Goal: Task Accomplishment & Management: Use online tool/utility

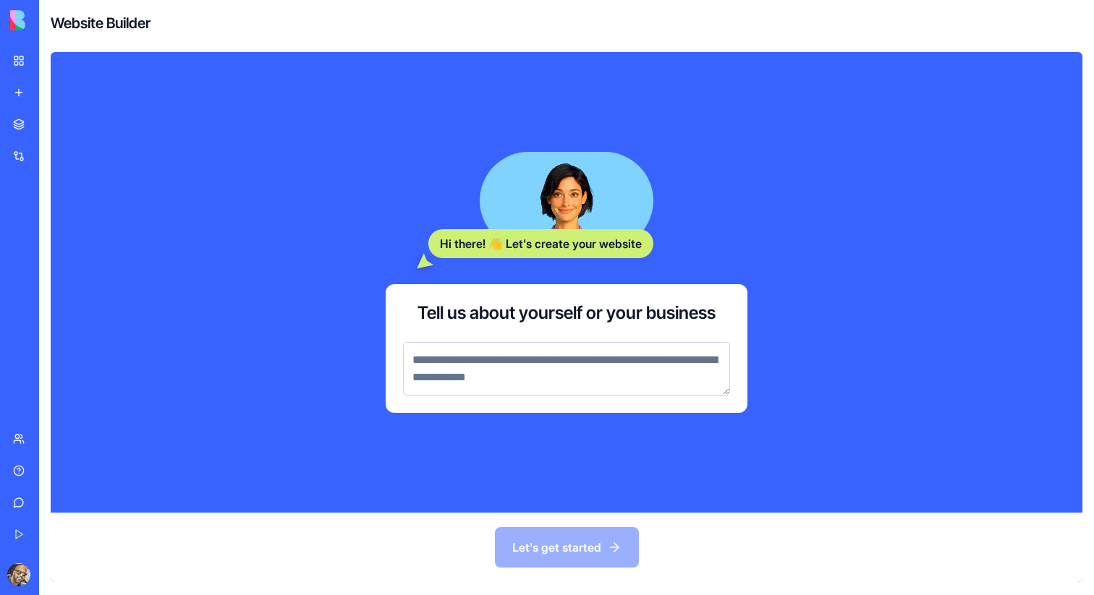
click at [431, 367] on textarea at bounding box center [566, 369] width 327 height 54
type textarea "*"
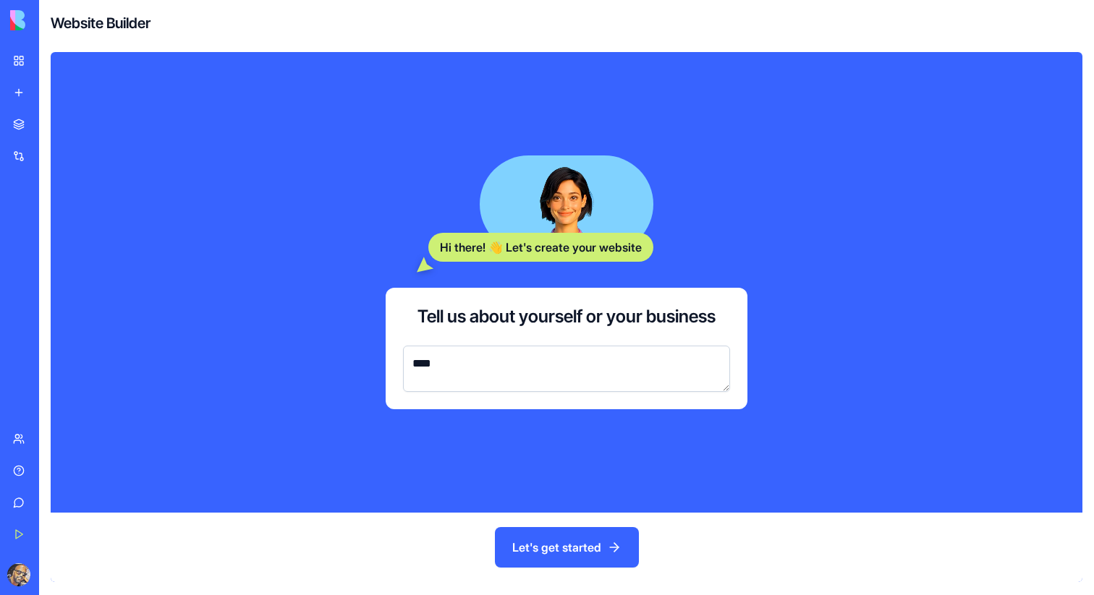
type textarea "*****"
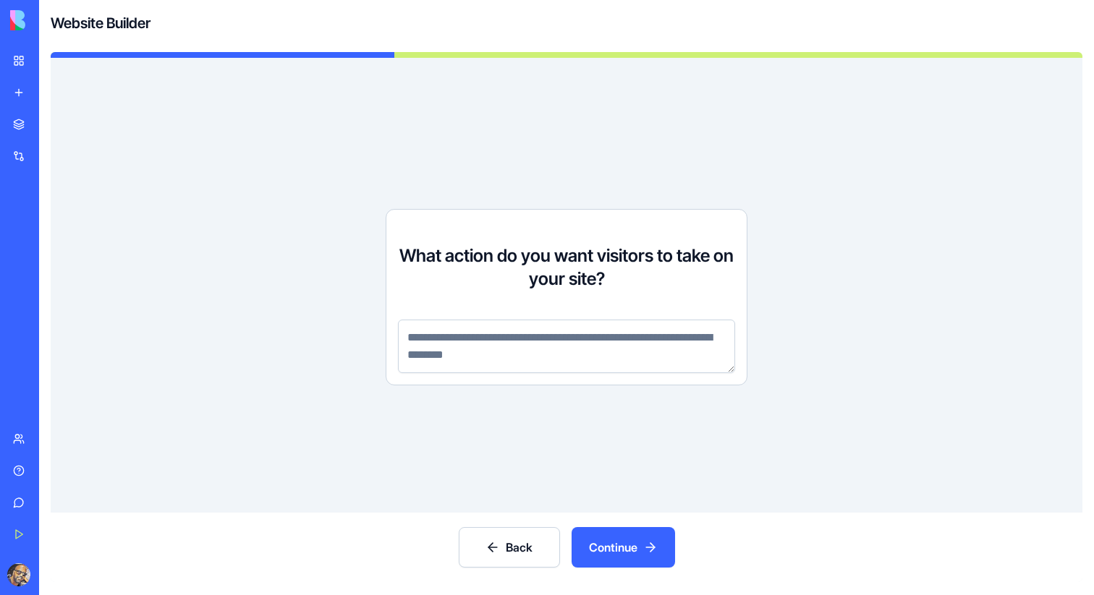
click at [433, 361] on textarea at bounding box center [566, 347] width 337 height 54
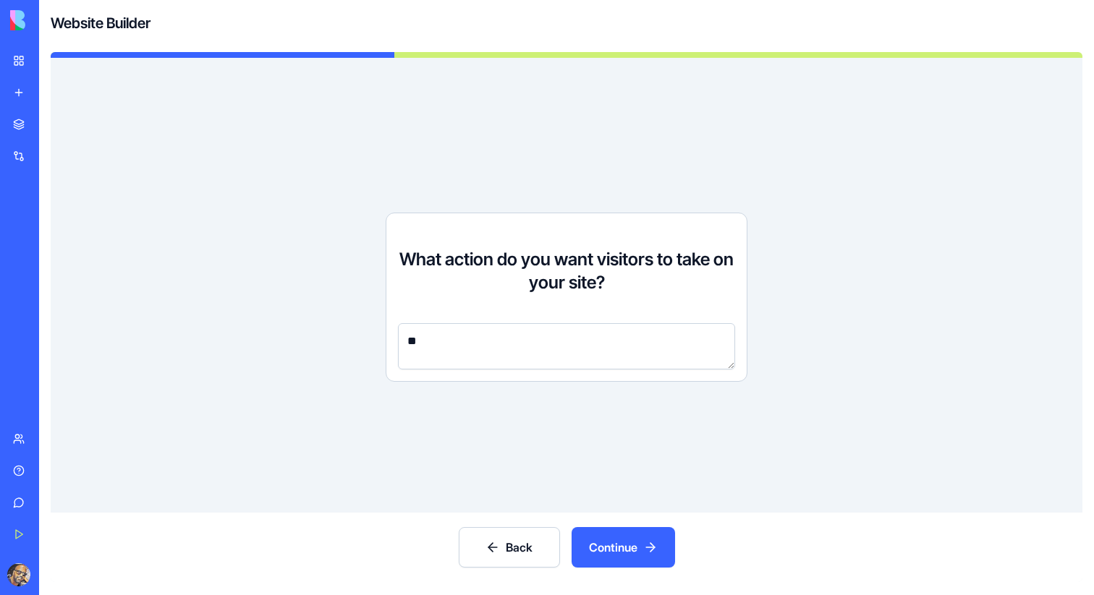
type textarea "***"
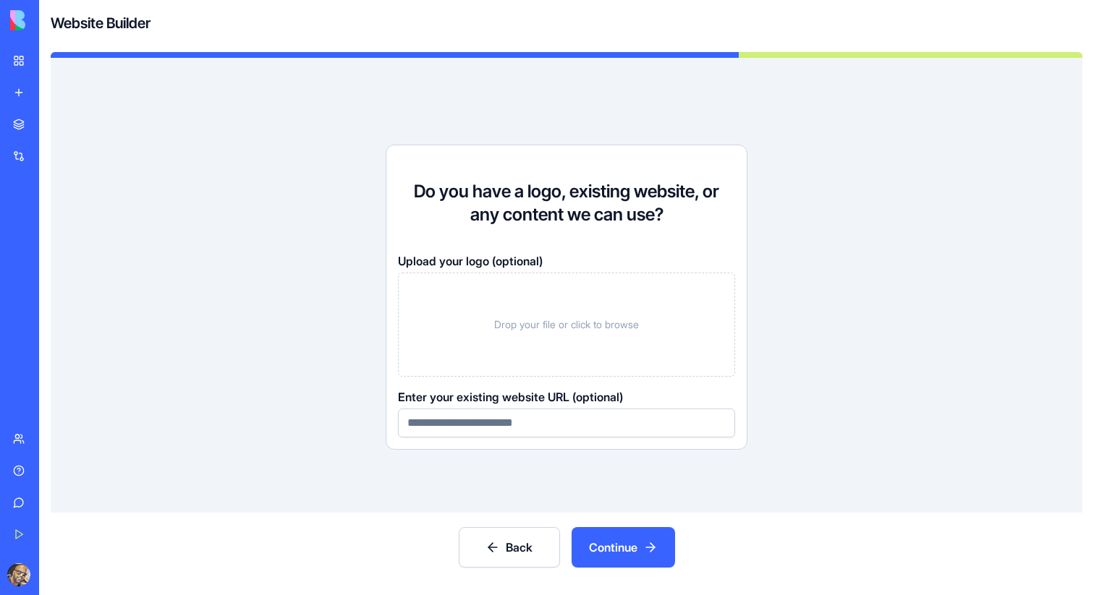
click at [652, 551] on button "Continue" at bounding box center [623, 547] width 103 height 41
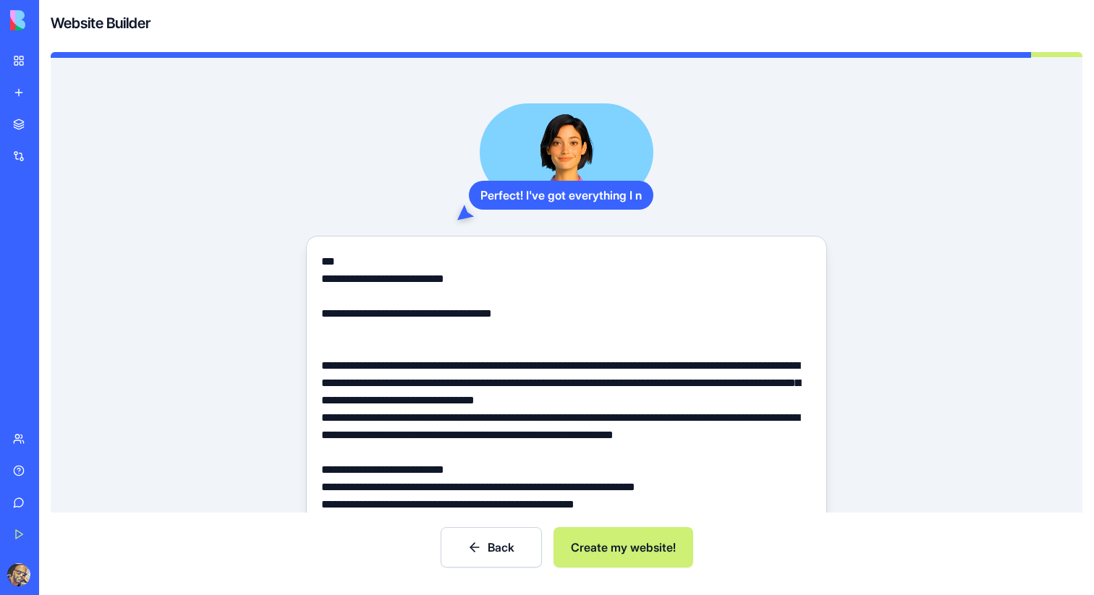
scroll to position [122, 0]
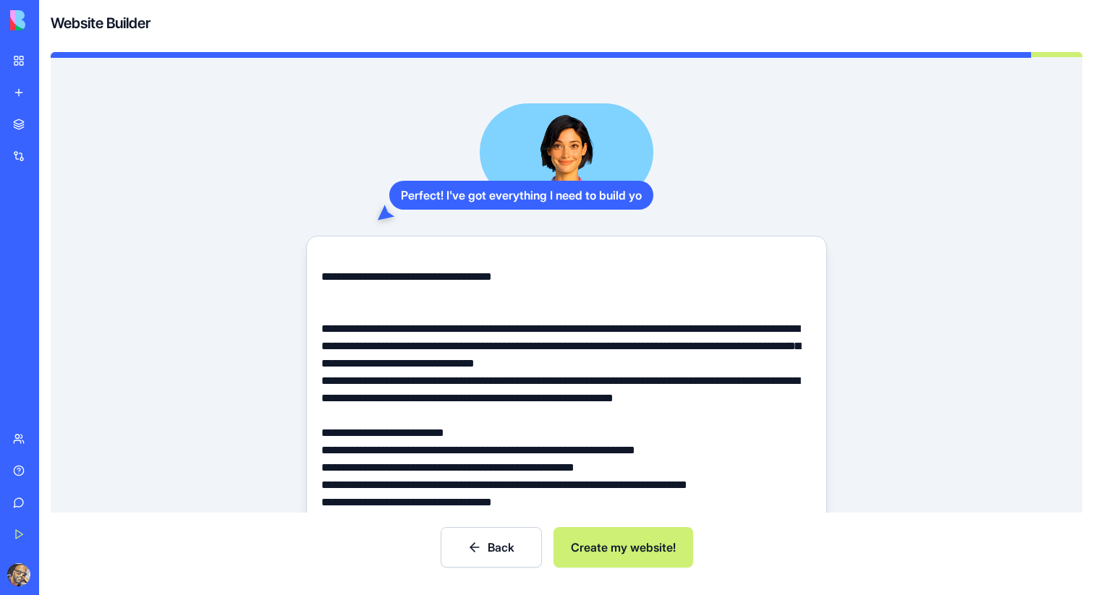
click at [629, 552] on button "Create my website!" at bounding box center [623, 547] width 140 height 41
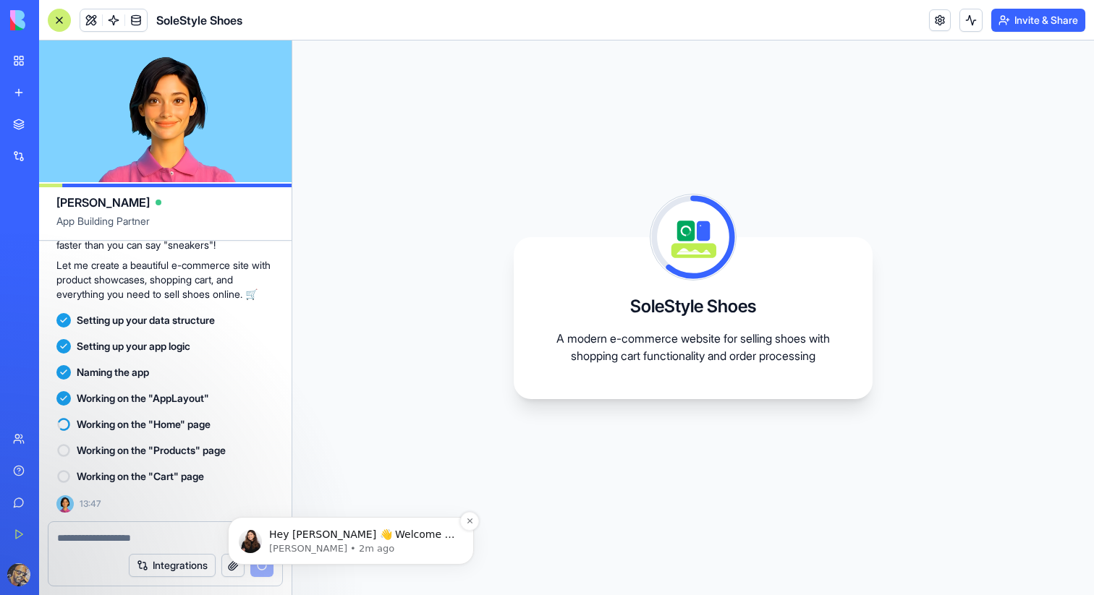
click at [407, 544] on p "[PERSON_NAME] • 2m ago" at bounding box center [362, 549] width 187 height 13
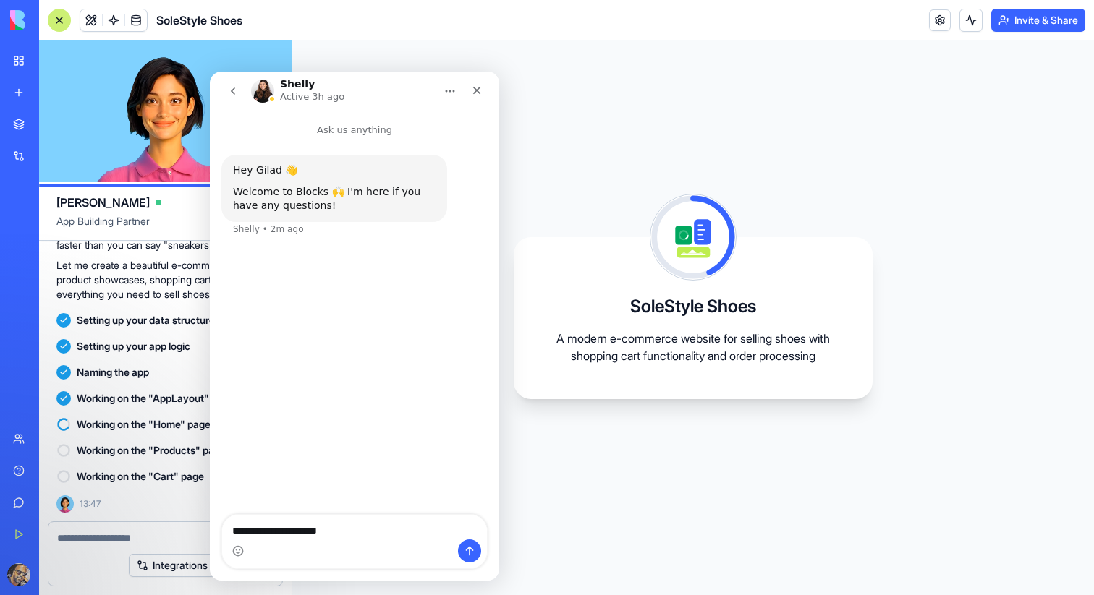
type textarea "**********"
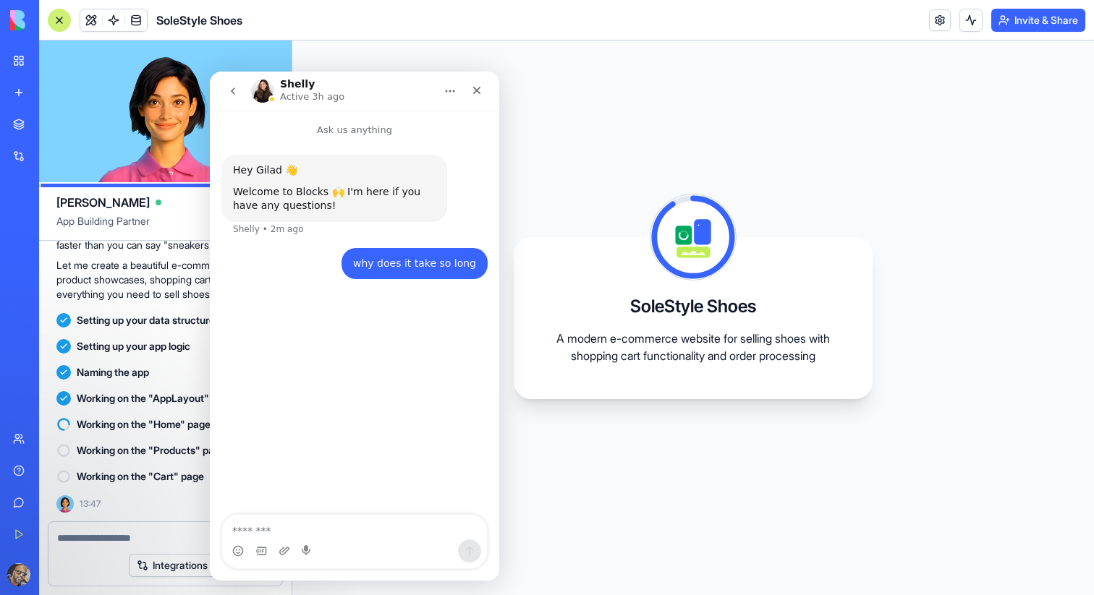
click at [449, 91] on icon "Home" at bounding box center [450, 91] width 12 height 12
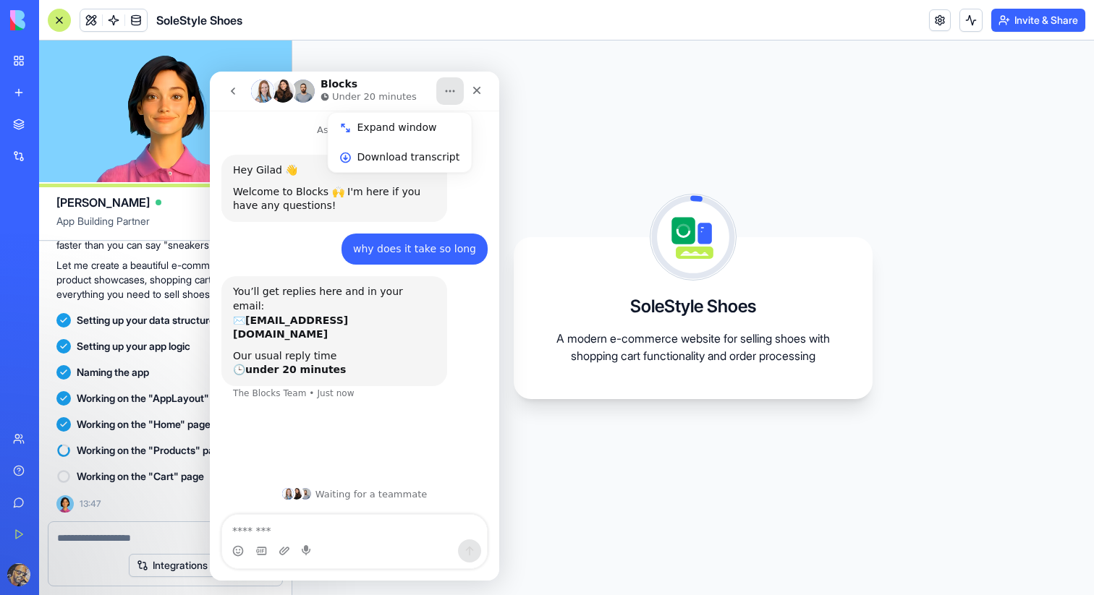
click at [454, 90] on icon "Home" at bounding box center [450, 91] width 12 height 12
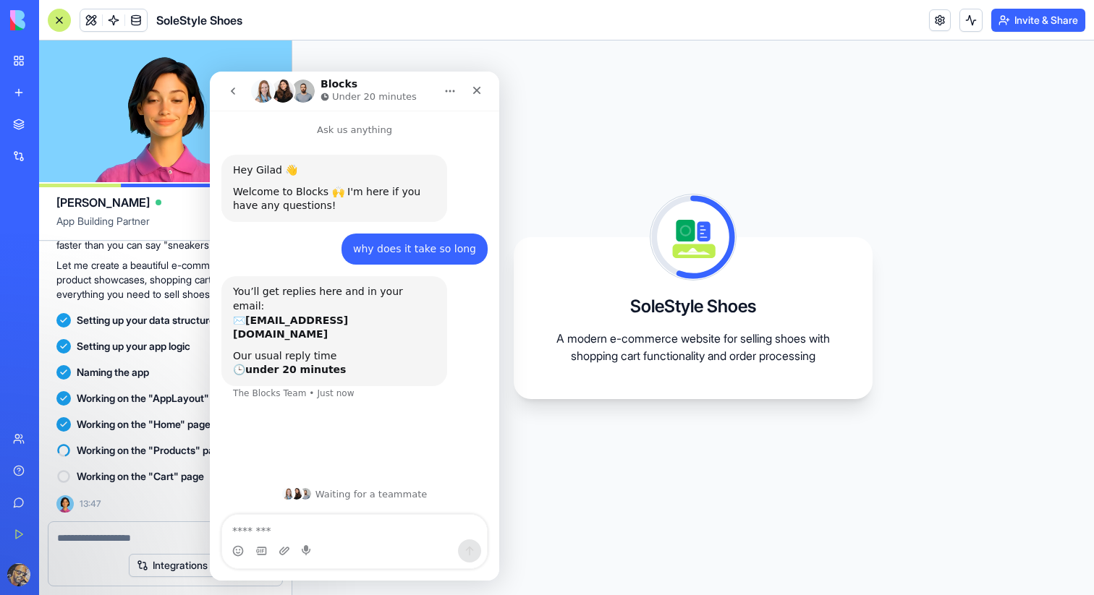
click at [292, 492] on img "Intercom messenger" at bounding box center [288, 494] width 12 height 12
click at [475, 88] on icon "Close" at bounding box center [477, 91] width 8 height 8
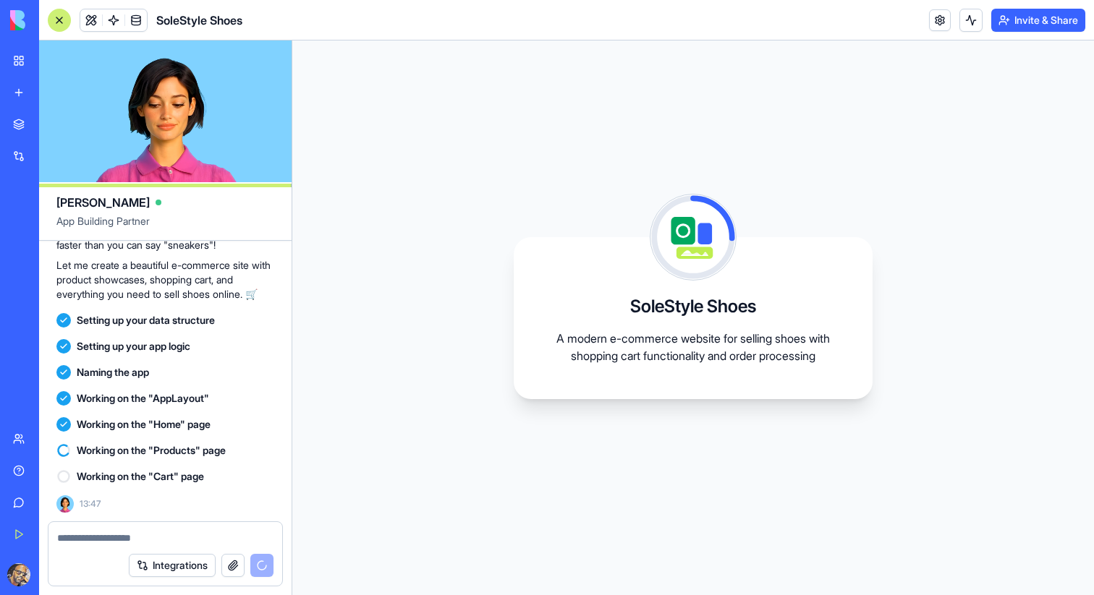
click at [171, 573] on button "Integrations" at bounding box center [172, 565] width 87 height 23
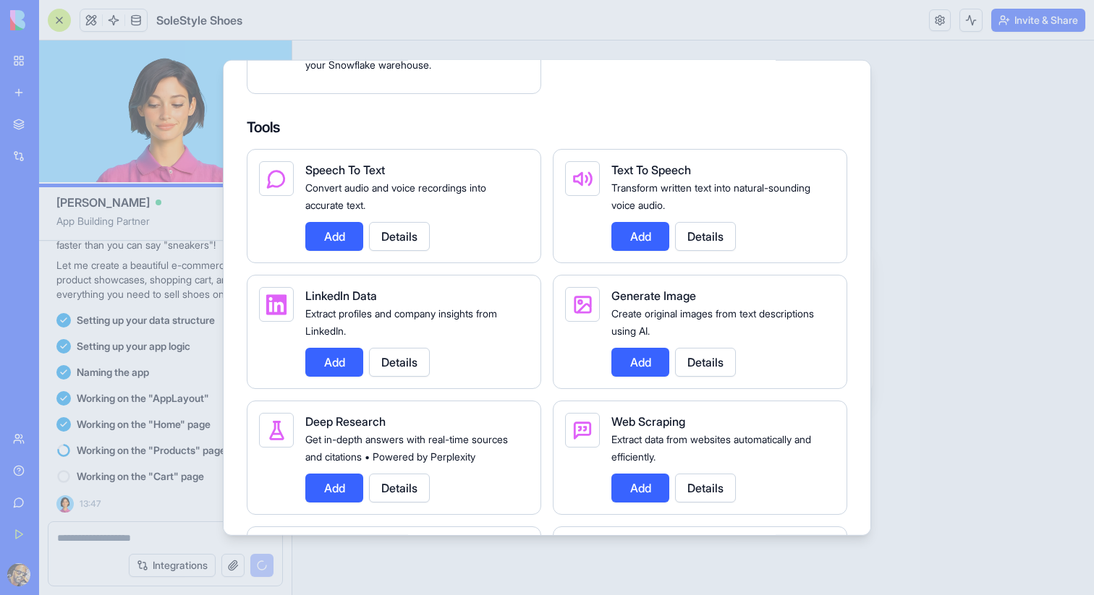
scroll to position [1522, 0]
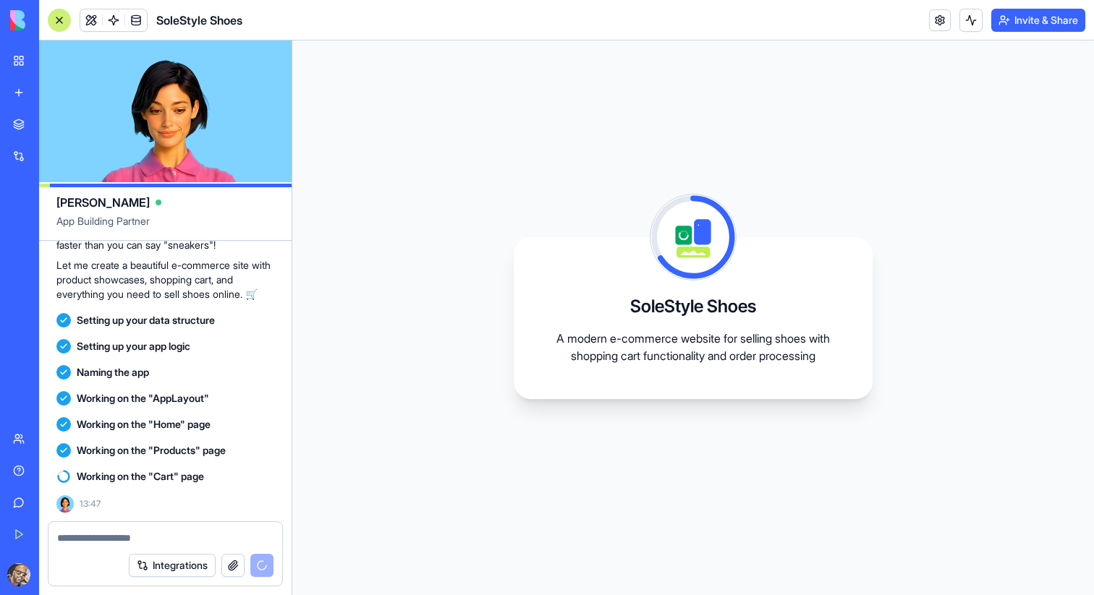
click at [261, 566] on div "Integrations" at bounding box center [201, 565] width 145 height 23
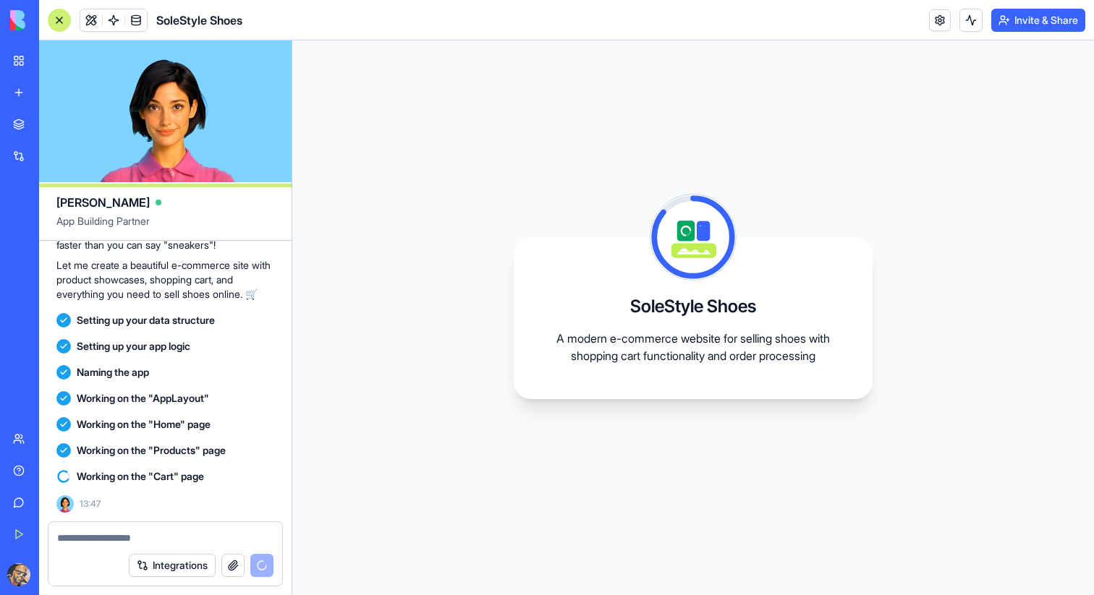
click at [65, 509] on img at bounding box center [64, 504] width 17 height 17
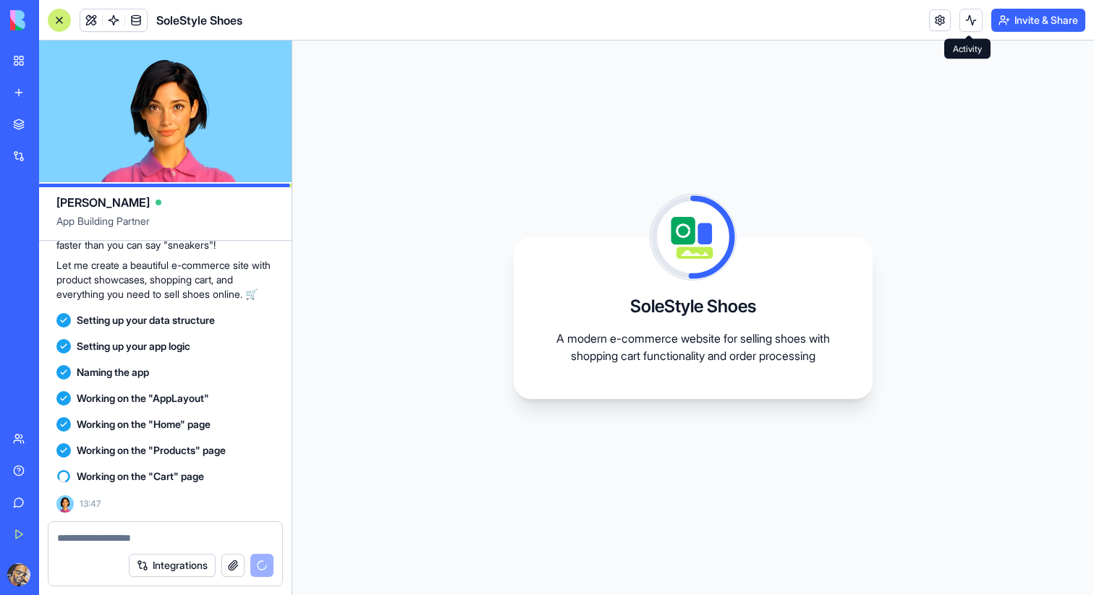
click at [969, 19] on button at bounding box center [970, 20] width 23 height 23
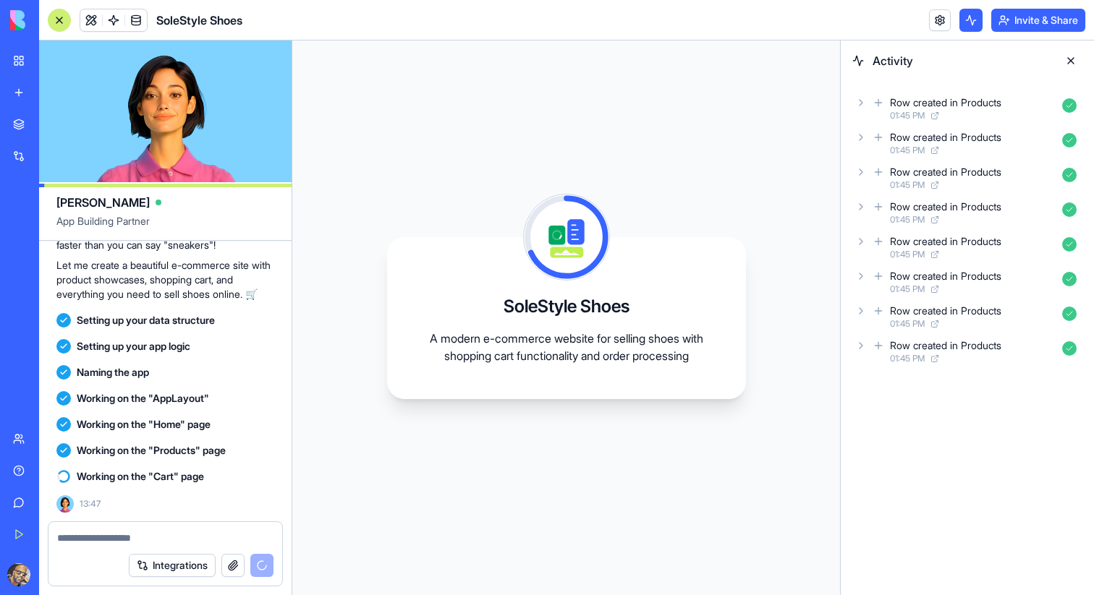
click at [969, 19] on button at bounding box center [970, 20] width 23 height 23
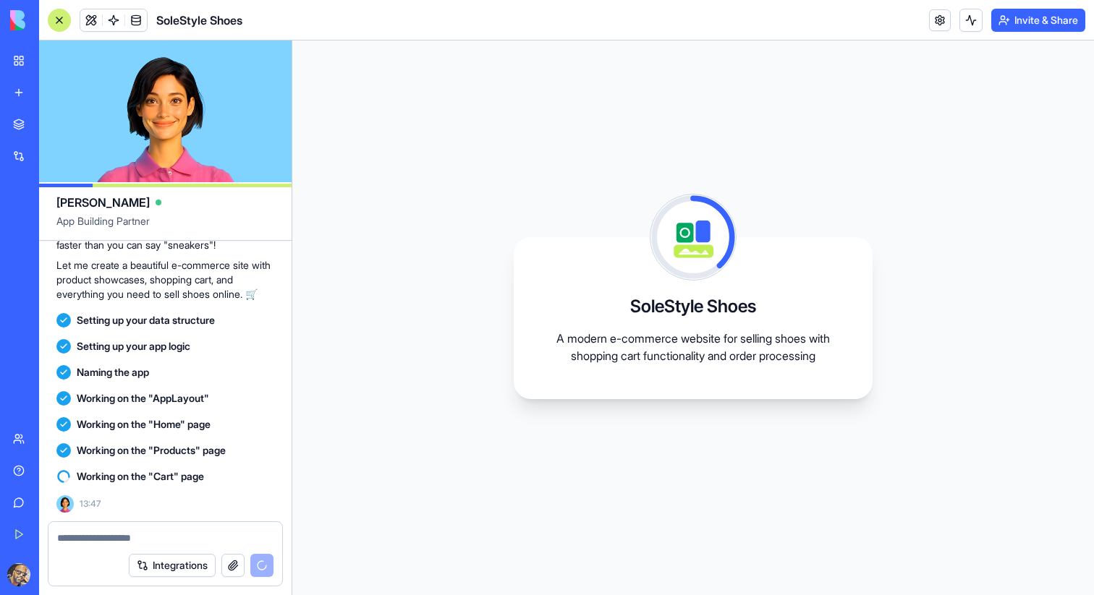
click at [54, 500] on div "Give feedback" at bounding box center [44, 503] width 19 height 14
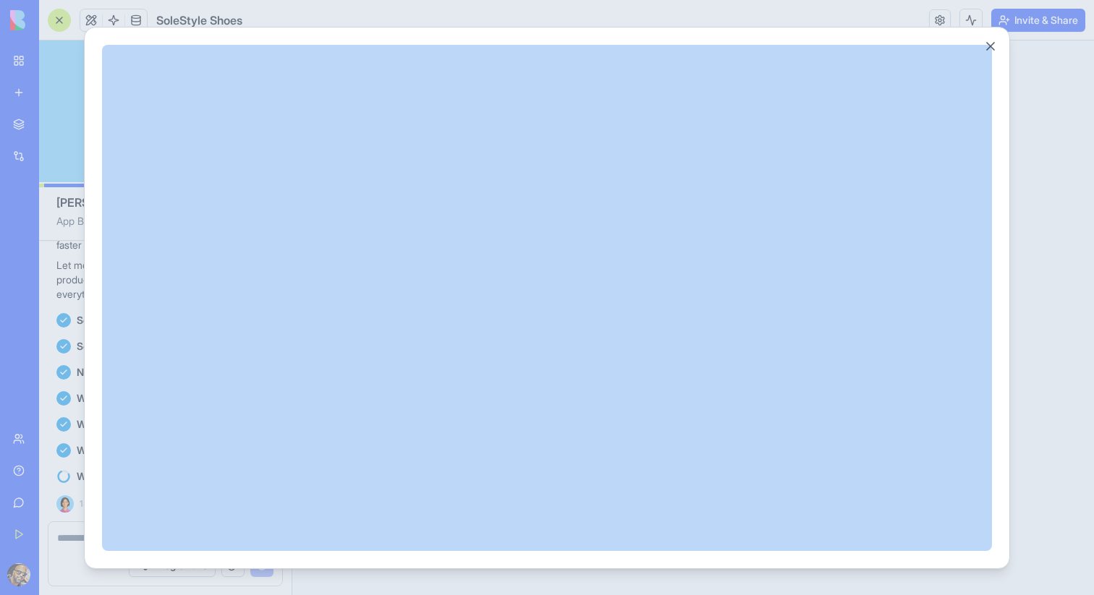
scroll to position [0, 0]
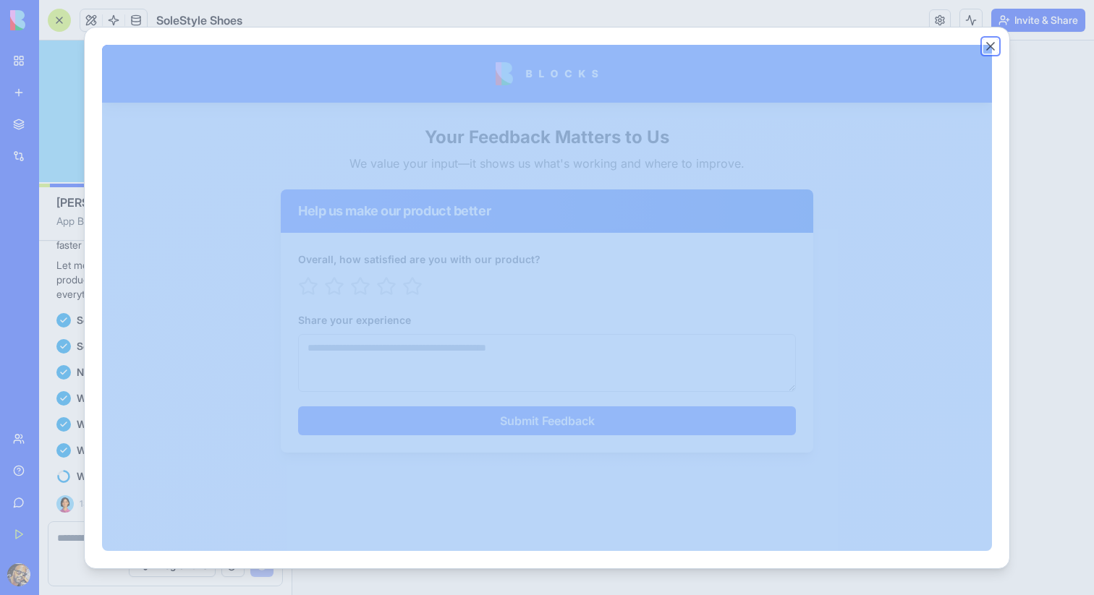
click at [991, 48] on button "Close" at bounding box center [990, 46] width 14 height 14
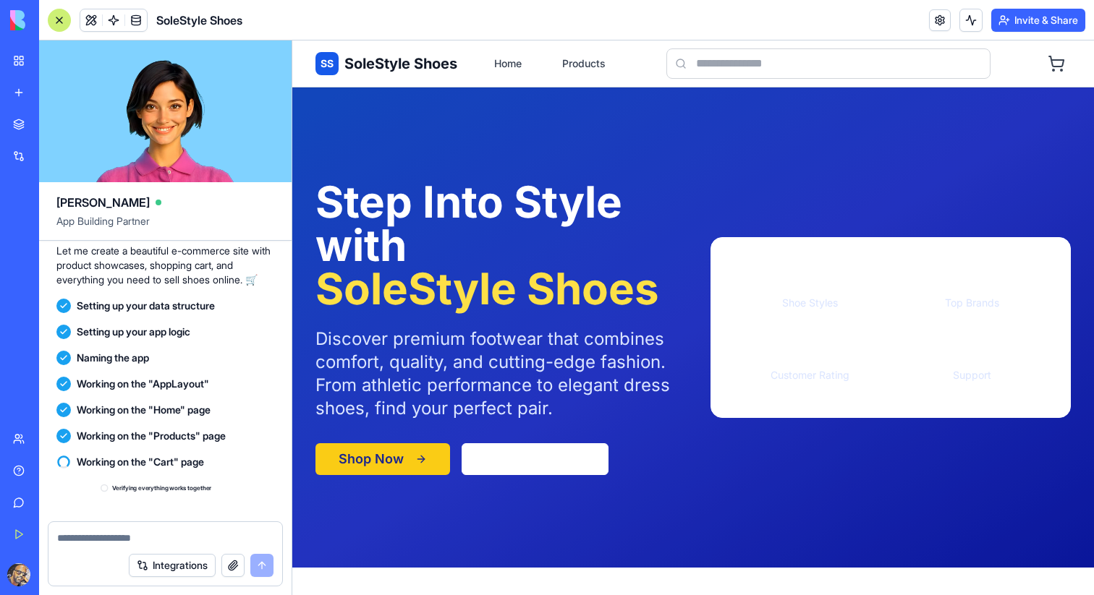
scroll to position [712, 0]
